Goal: Task Accomplishment & Management: Manage account settings

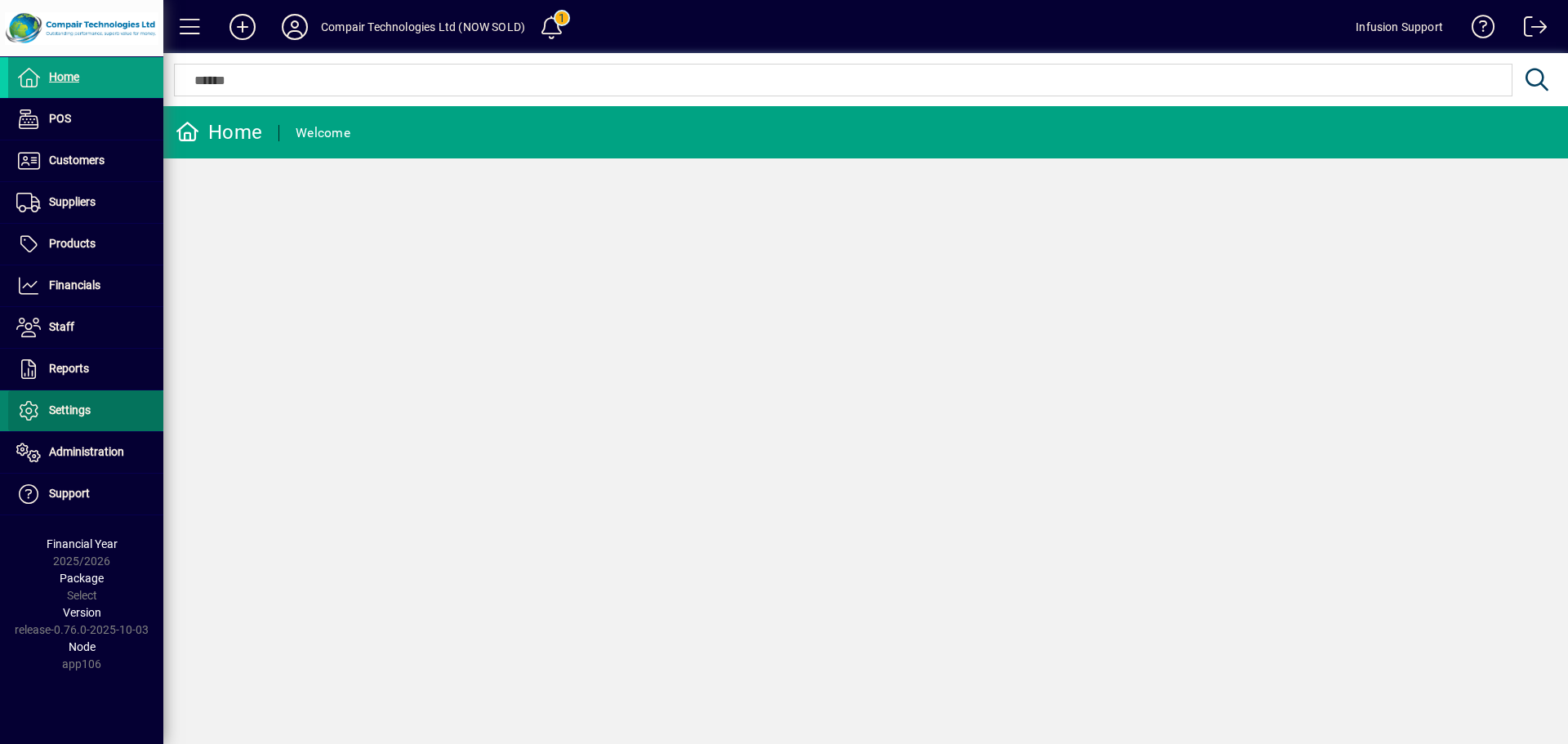
click at [83, 418] on span "Settings" at bounding box center [49, 410] width 82 height 19
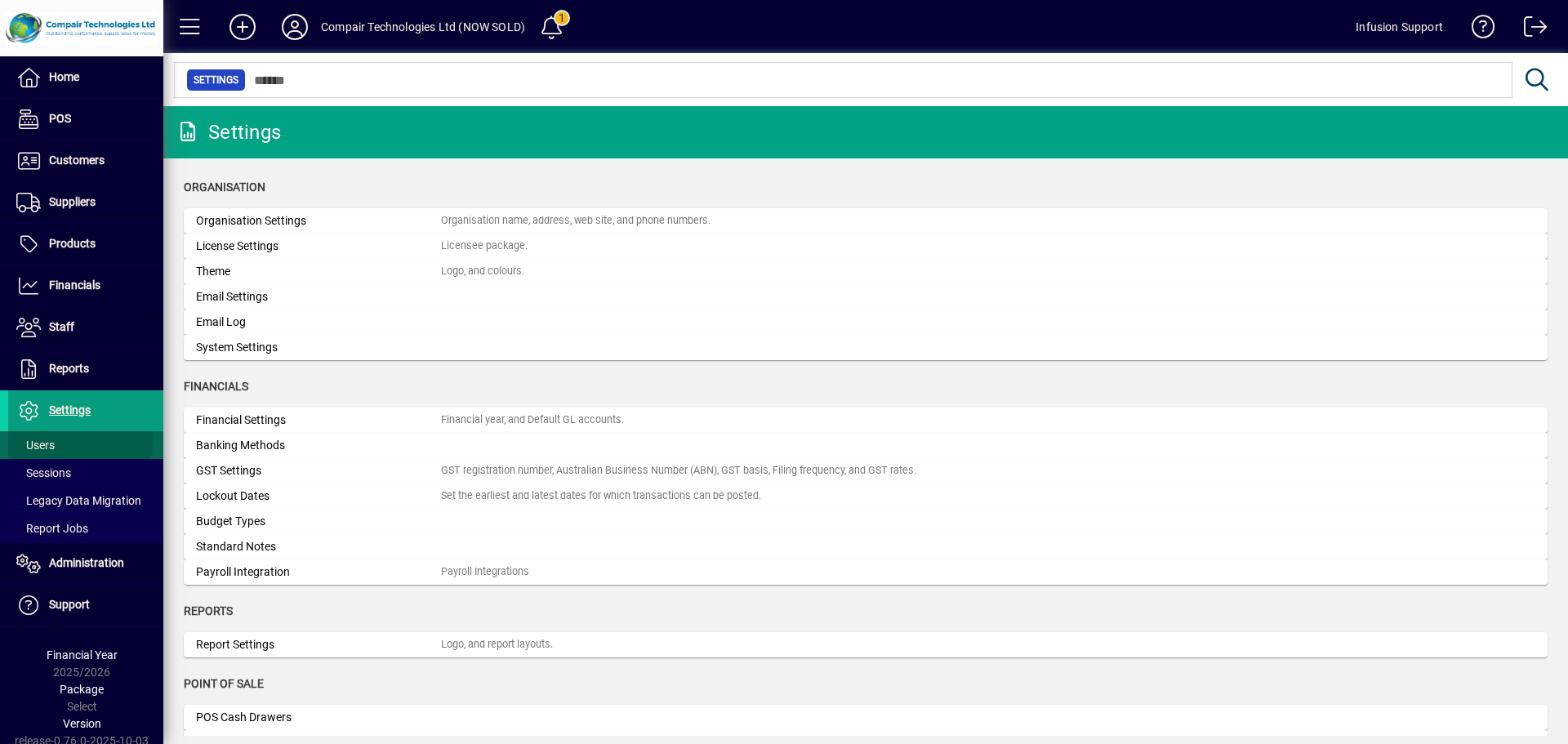
click at [73, 442] on span at bounding box center [86, 445] width 156 height 39
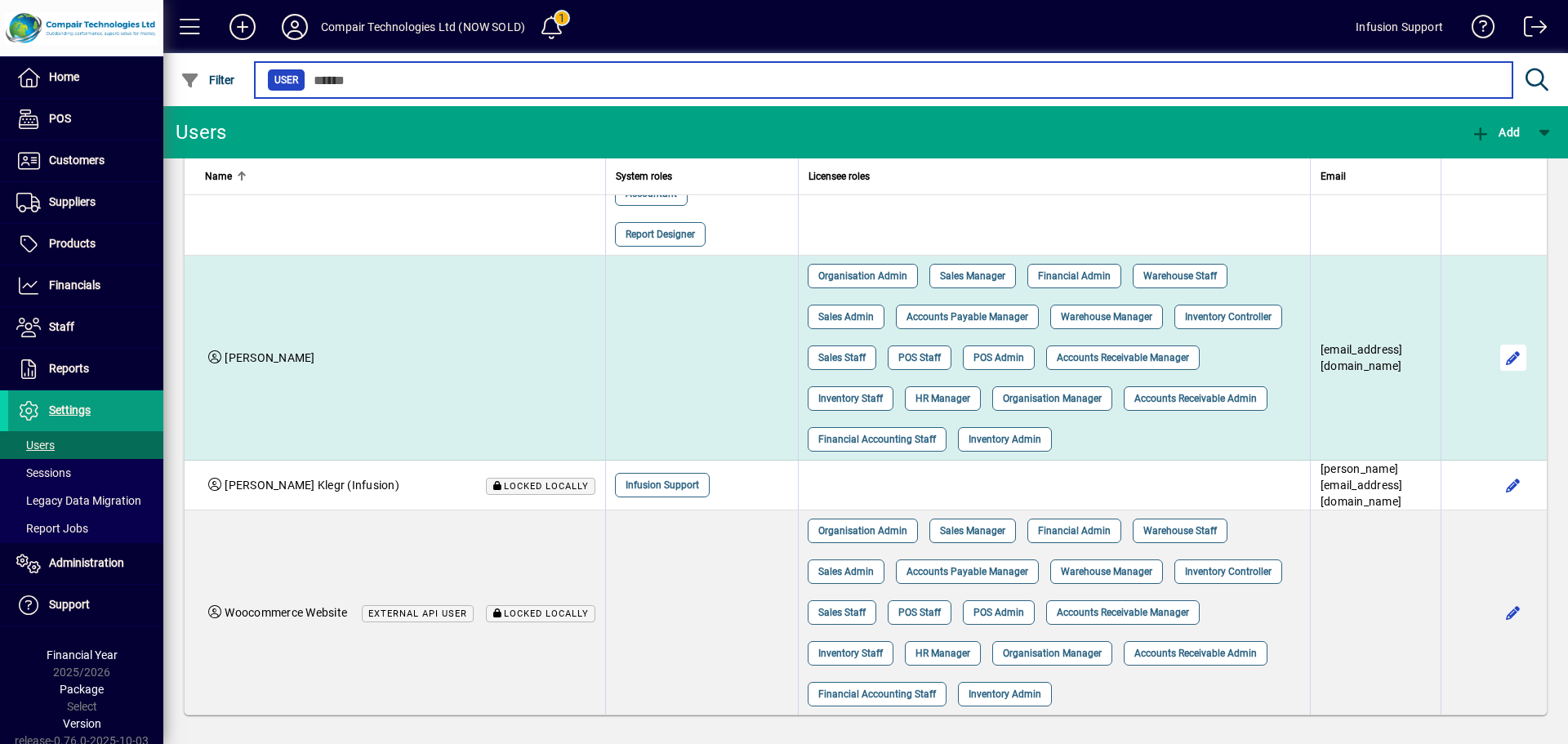
scroll to position [1058, 0]
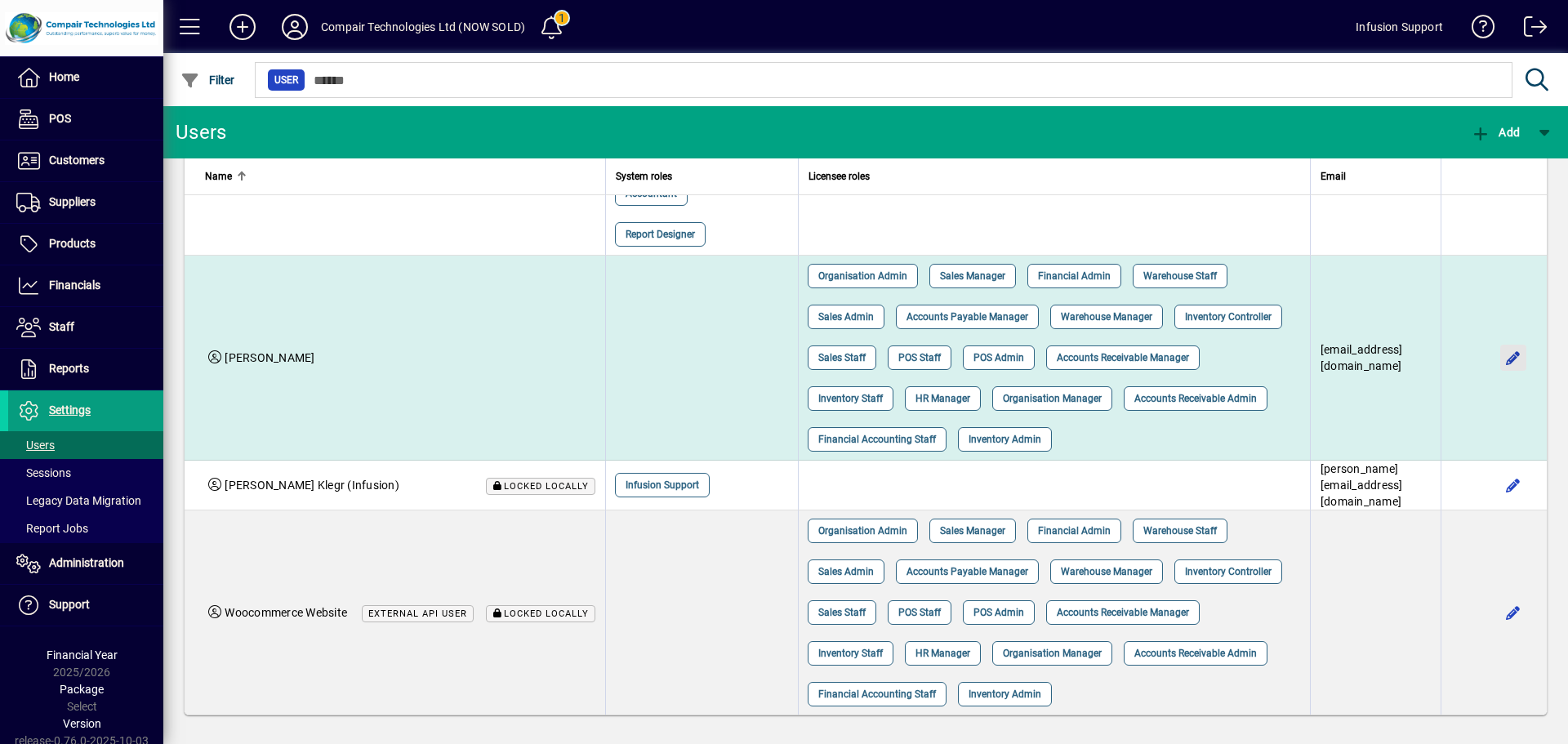
click at [1498, 378] on span "button" at bounding box center [1513, 357] width 39 height 39
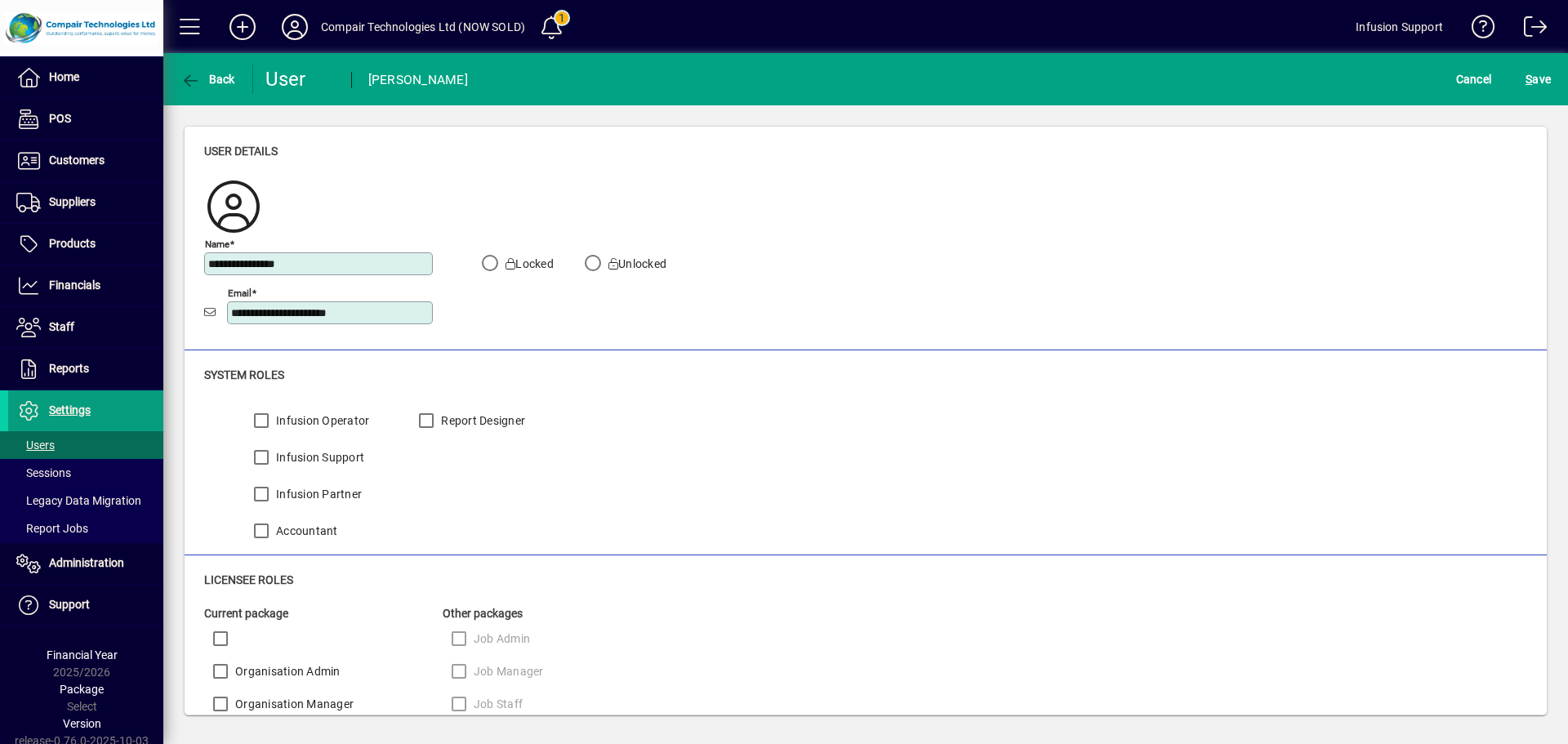
click at [316, 265] on input "**********" at bounding box center [320, 264] width 224 height 13
click at [509, 261] on icon at bounding box center [510, 264] width 10 height 11
click at [1546, 74] on span "S ave" at bounding box center [1537, 79] width 25 height 26
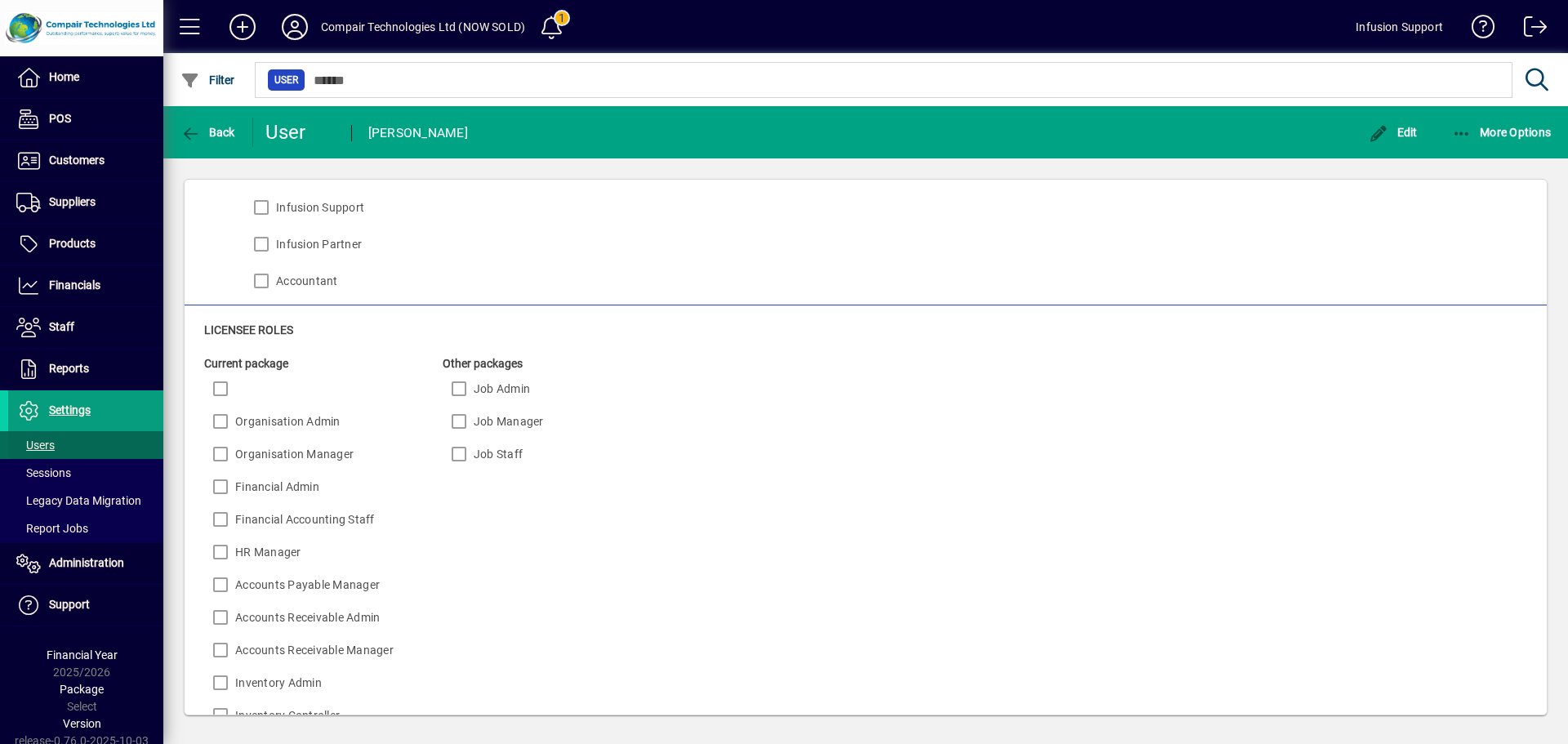
scroll to position [318, 0]
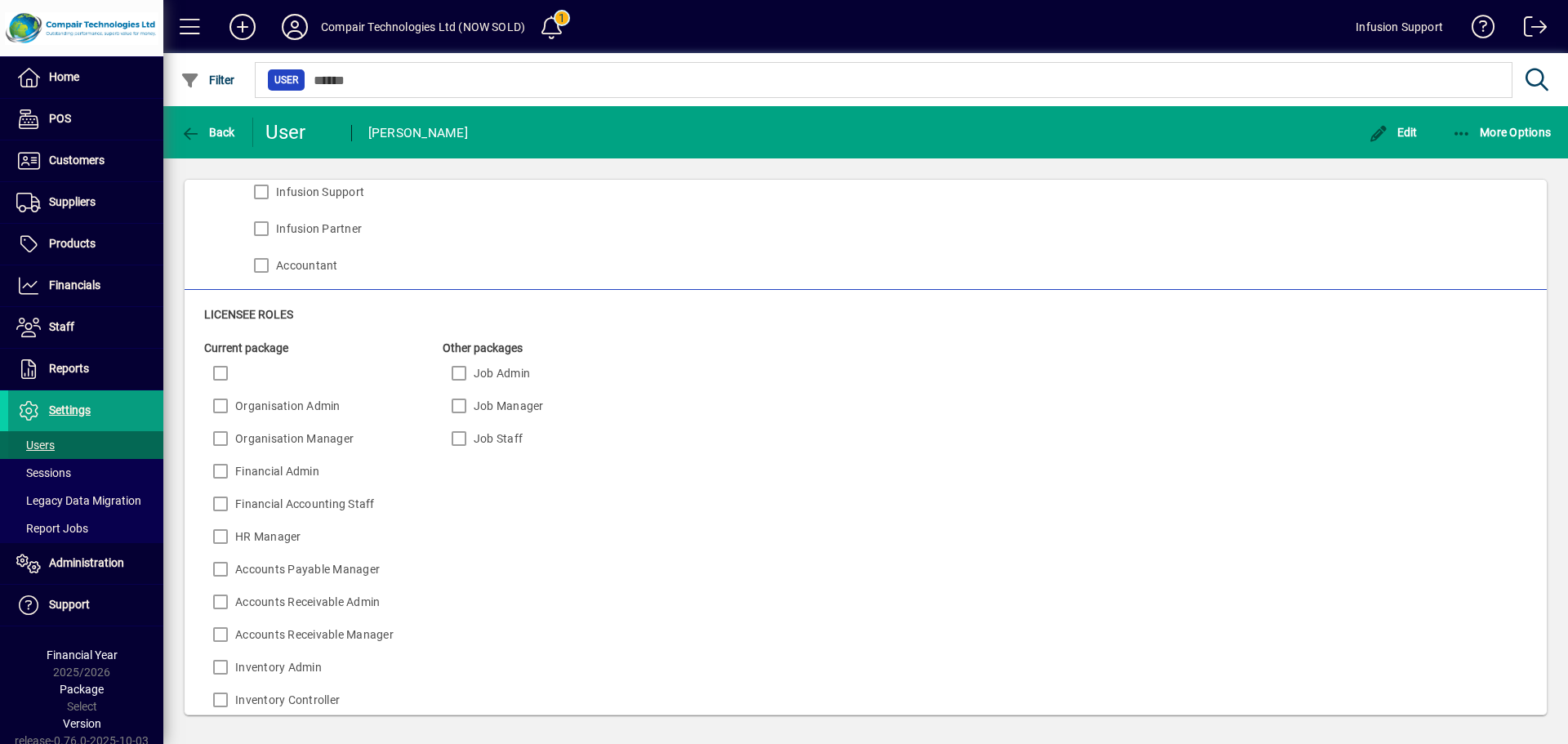
click at [44, 443] on span "Users" at bounding box center [35, 445] width 38 height 13
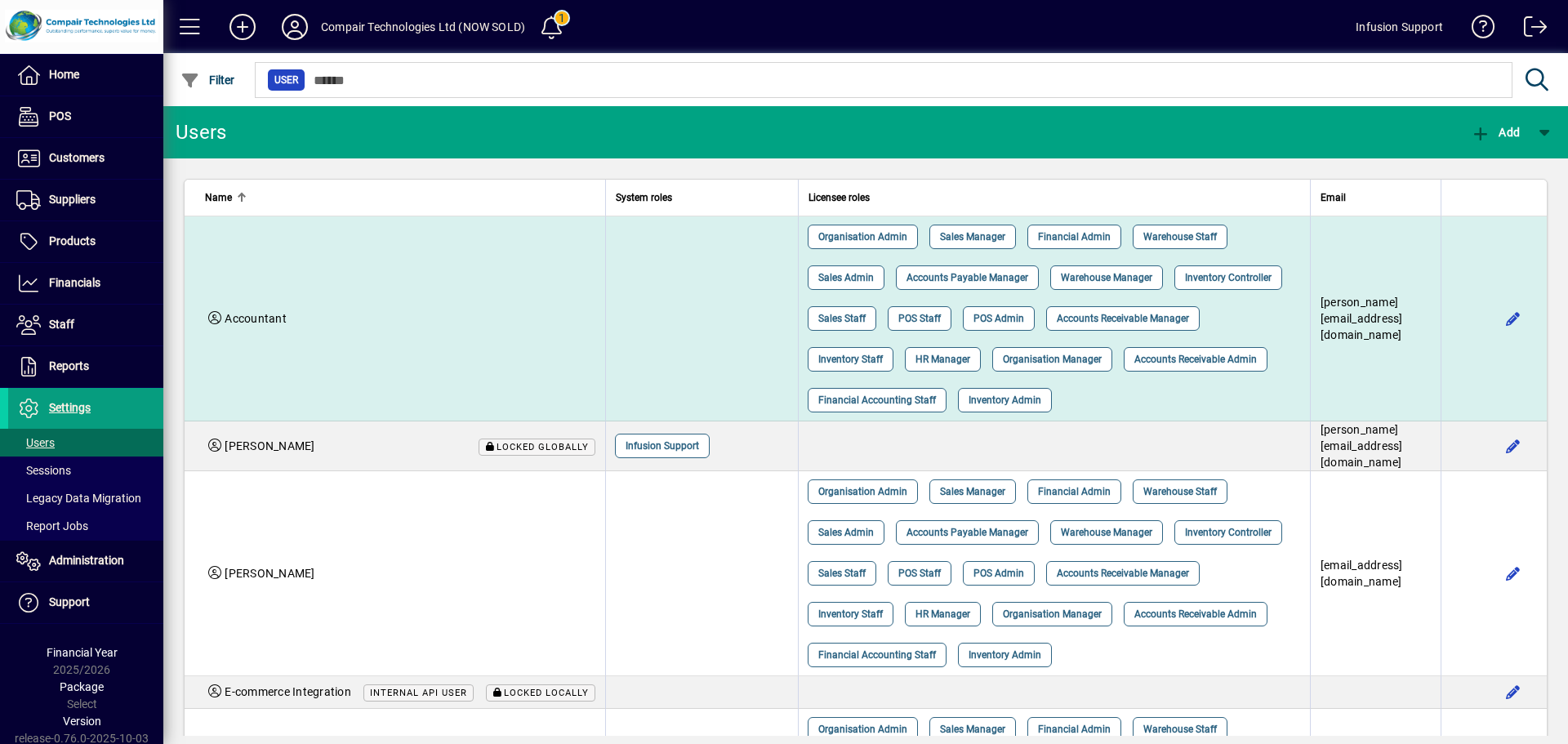
click at [499, 316] on td "Accountant" at bounding box center [394, 318] width 420 height 205
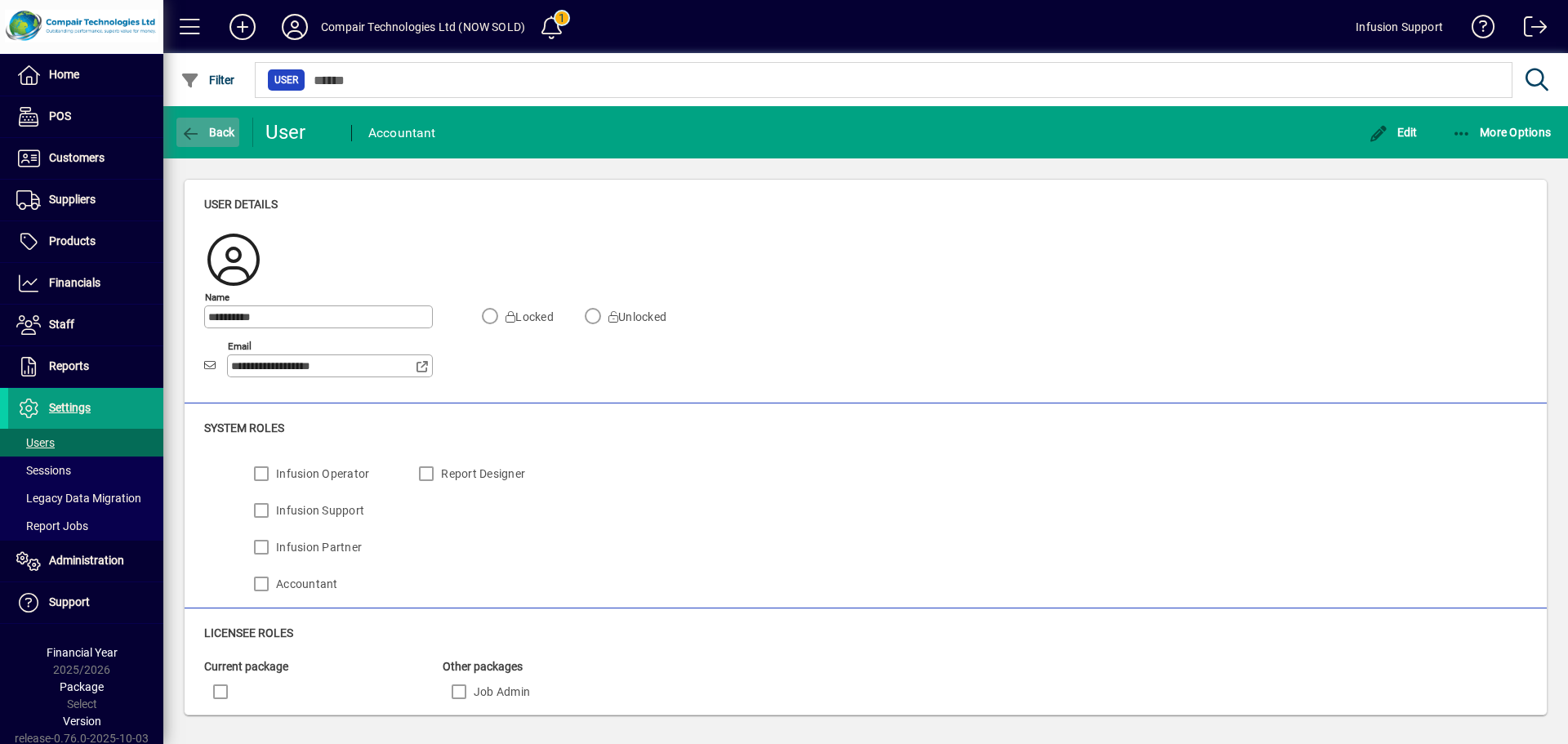
click at [223, 126] on span "Back" at bounding box center [207, 132] width 55 height 13
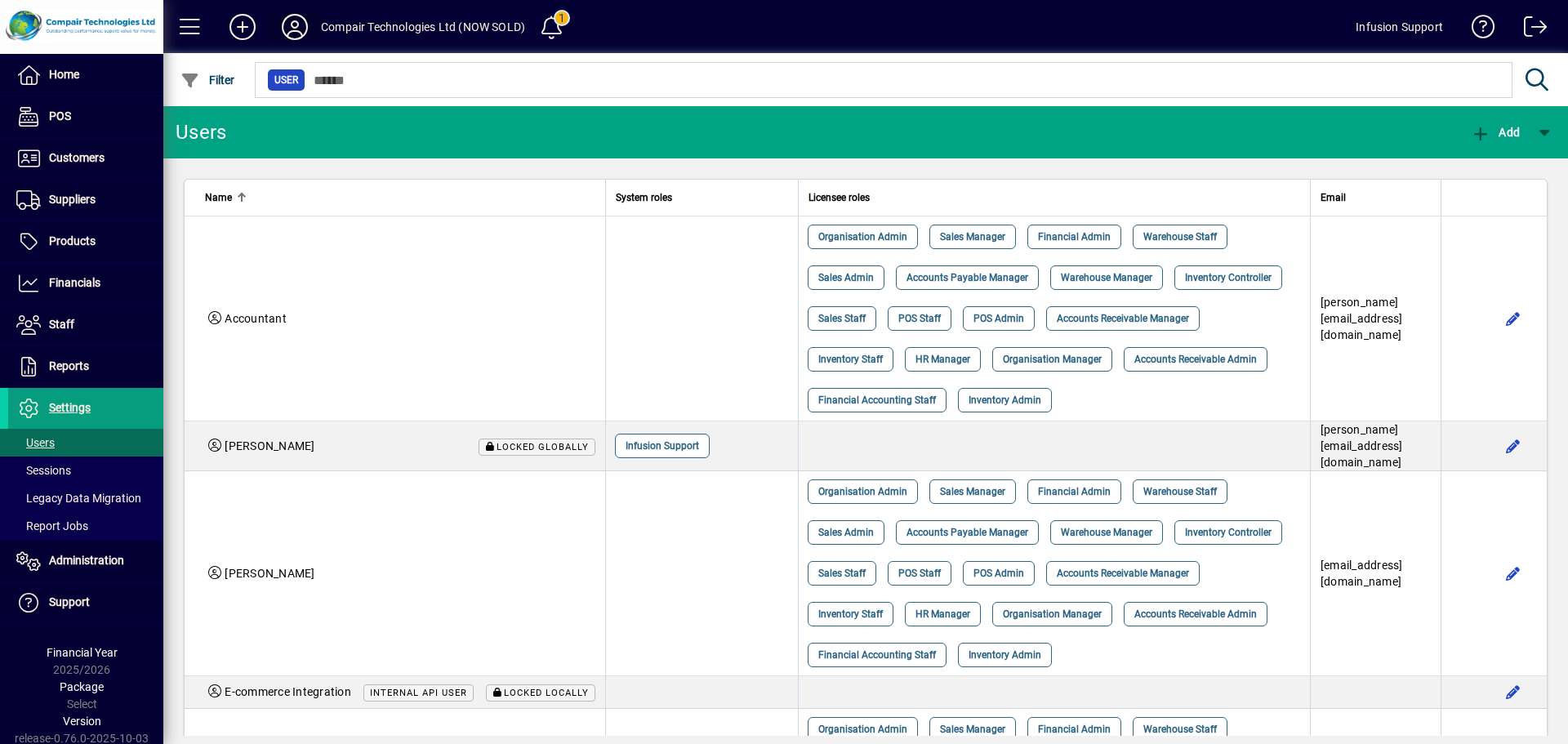
click at [292, 25] on icon at bounding box center [294, 27] width 32 height 26
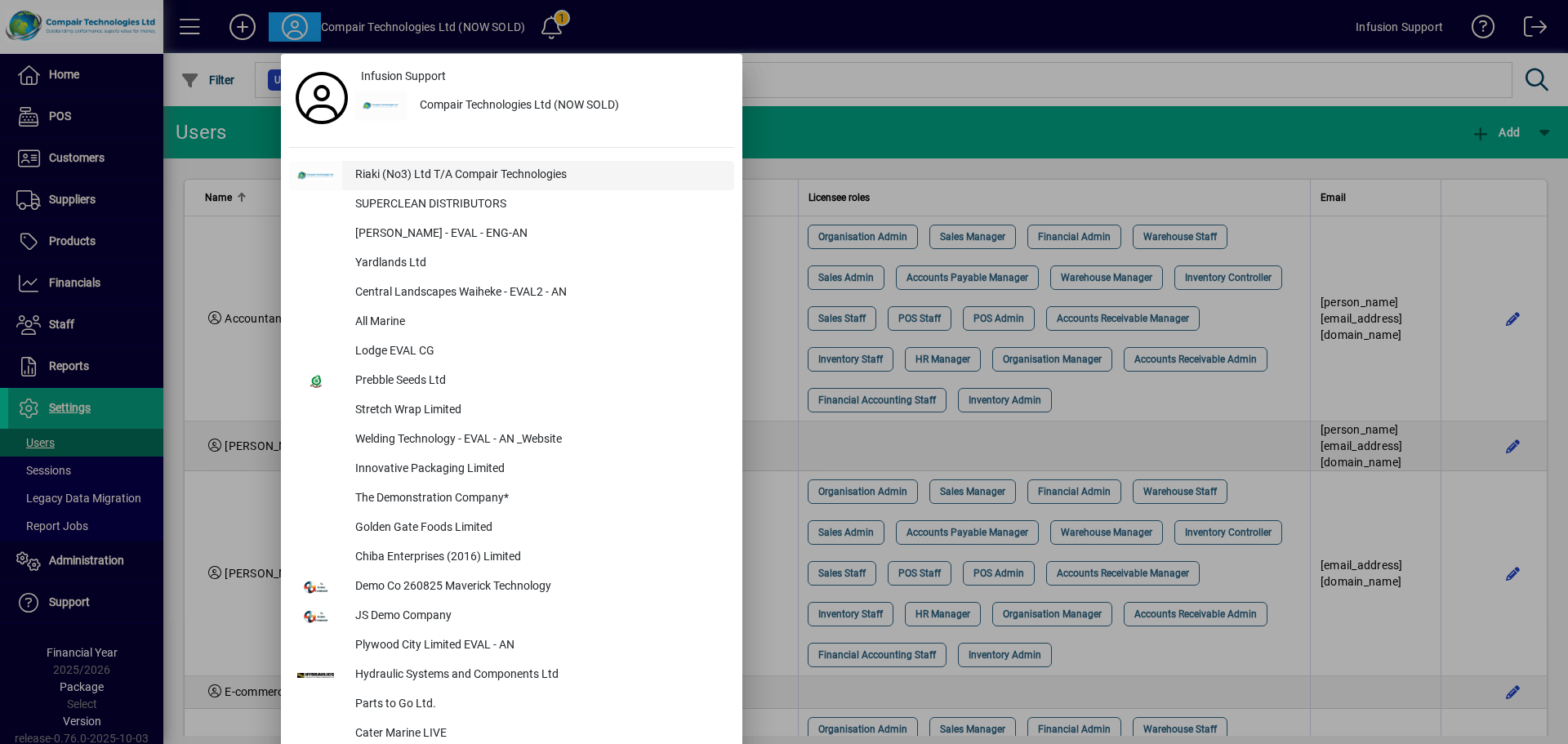
click at [358, 163] on div "Riaki (No3) Ltd T/A Compair Technologies" at bounding box center [539, 176] width 392 height 30
